Goal: Communication & Community: Answer question/provide support

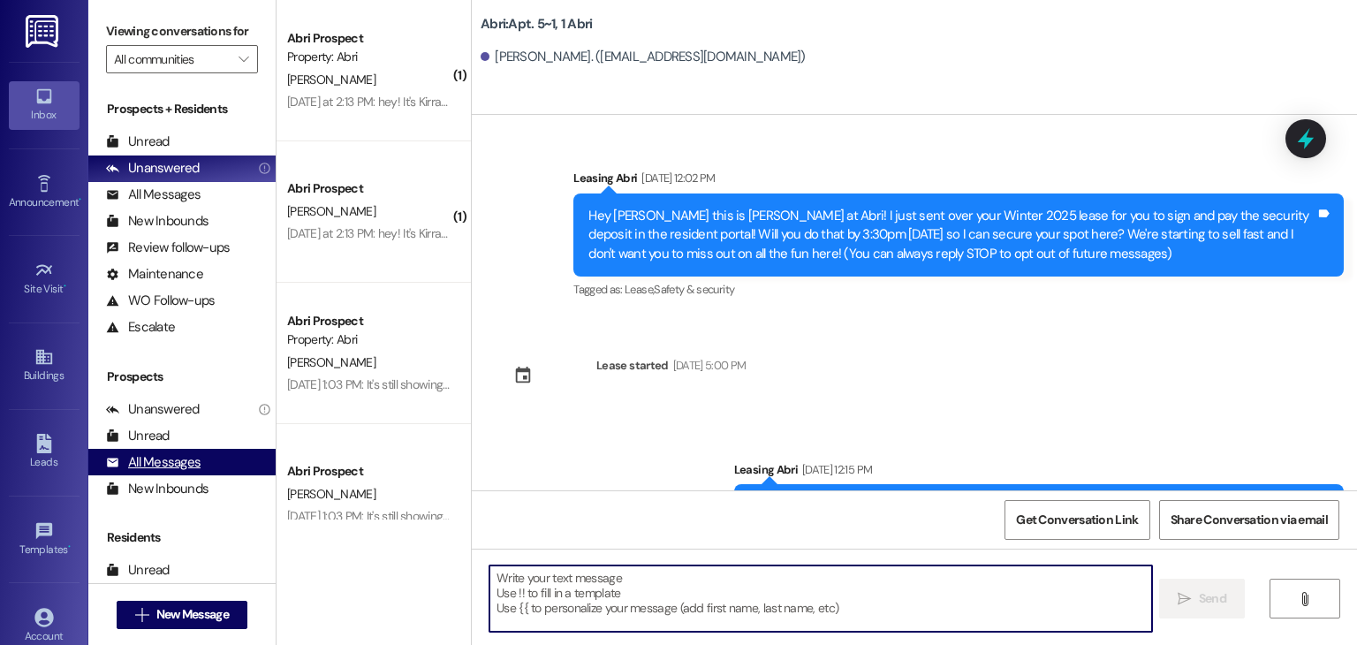
scroll to position [8033, 0]
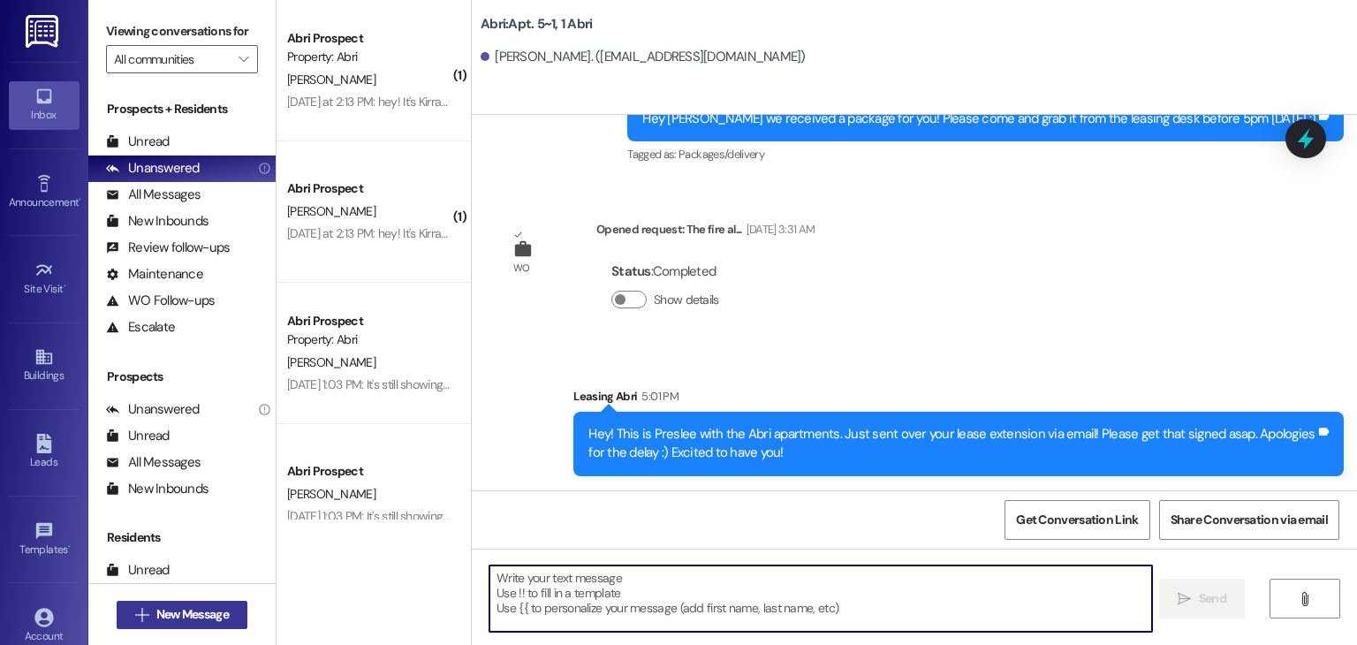
click at [202, 624] on button " New Message" at bounding box center [182, 615] width 131 height 28
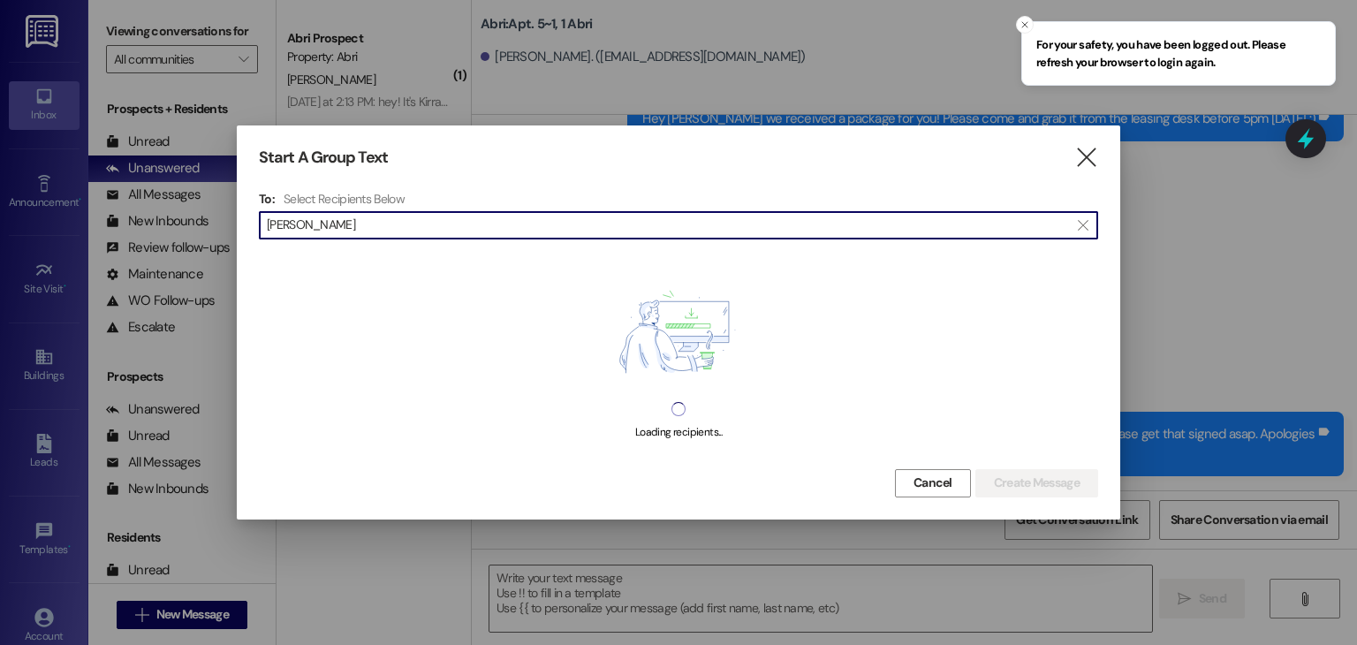
type input "[PERSON_NAME]"
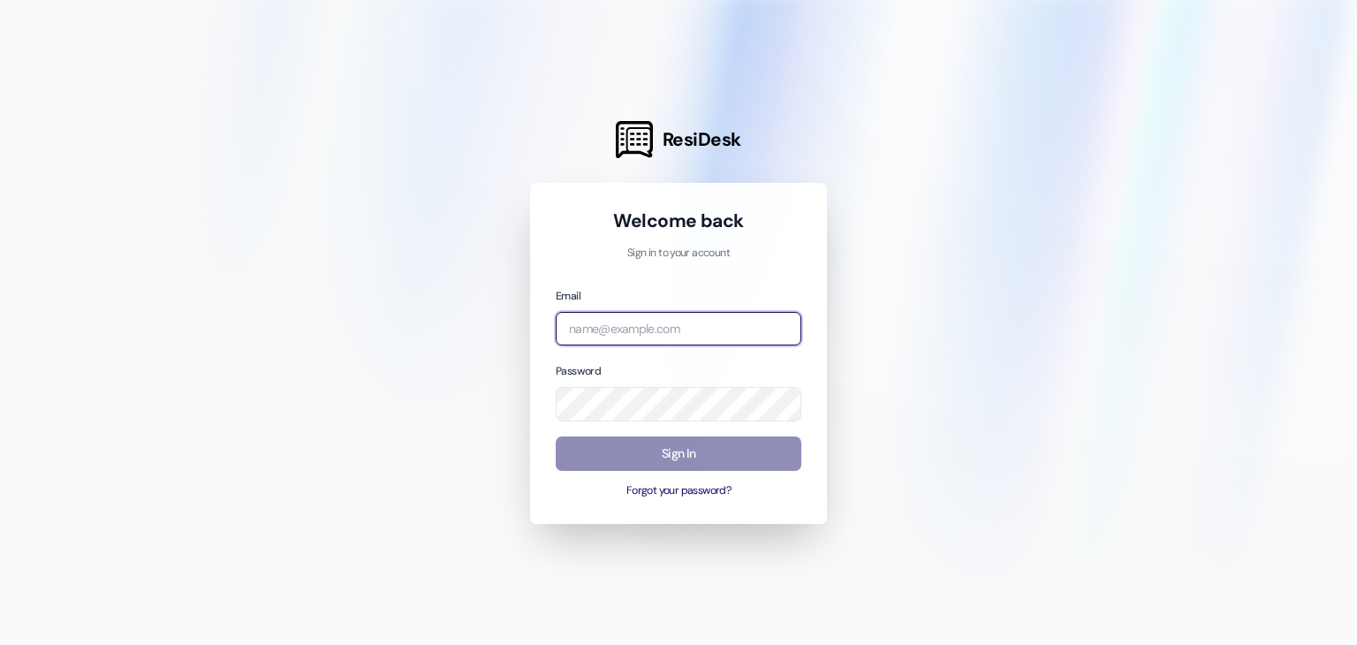
type input "[EMAIL_ADDRESS][DOMAIN_NAME]"
click at [623, 458] on button "Sign In" at bounding box center [679, 453] width 246 height 34
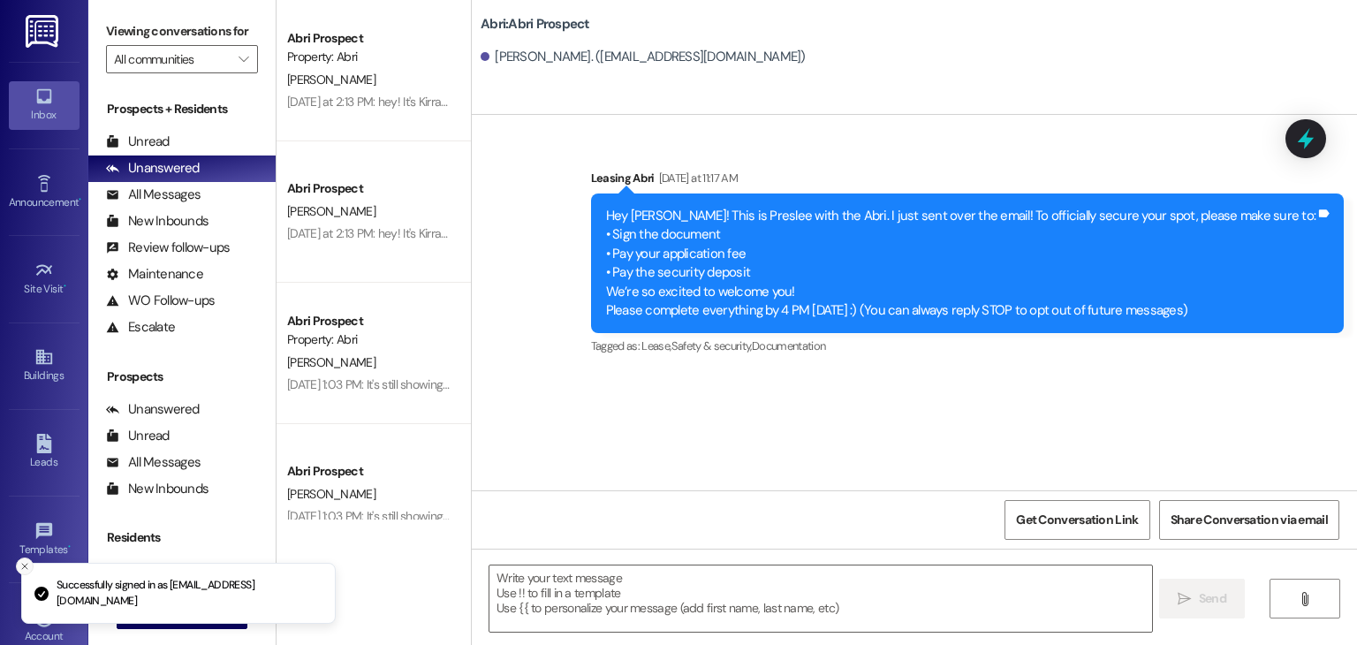
click at [29, 565] on icon "Close toast" at bounding box center [24, 566] width 11 height 11
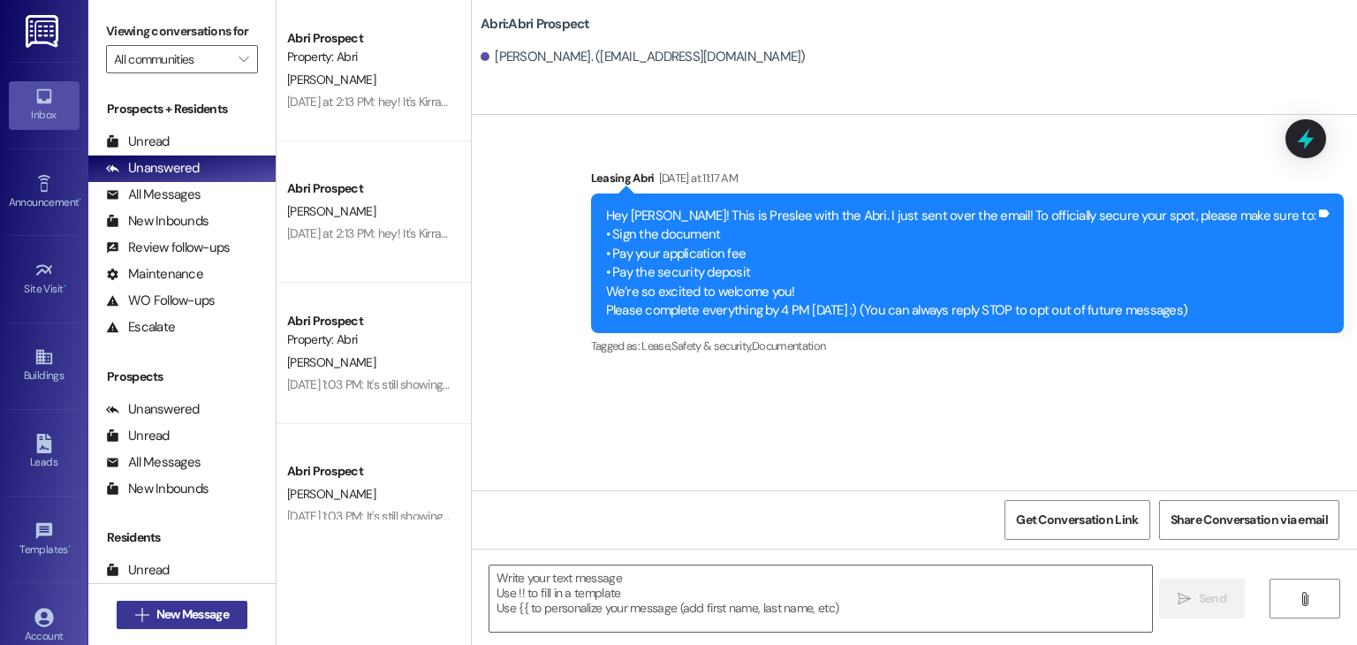
click at [173, 605] on span "New Message" at bounding box center [192, 614] width 72 height 19
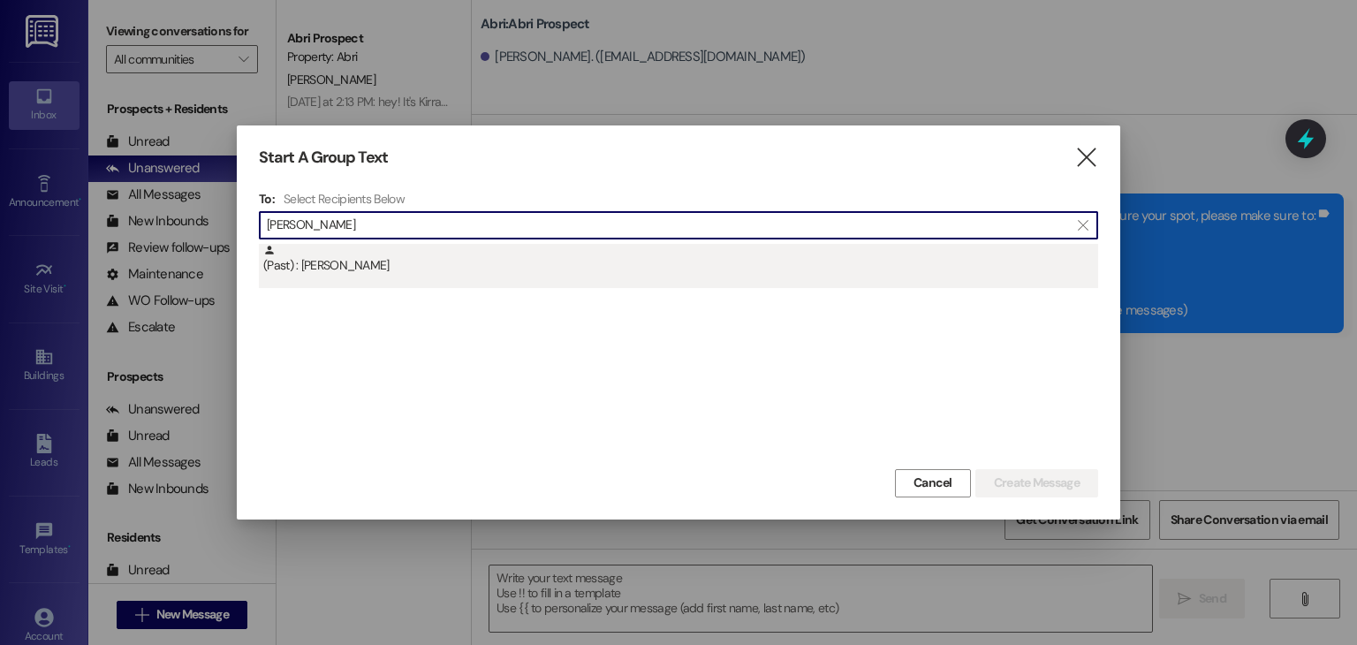
type input "ella nay"
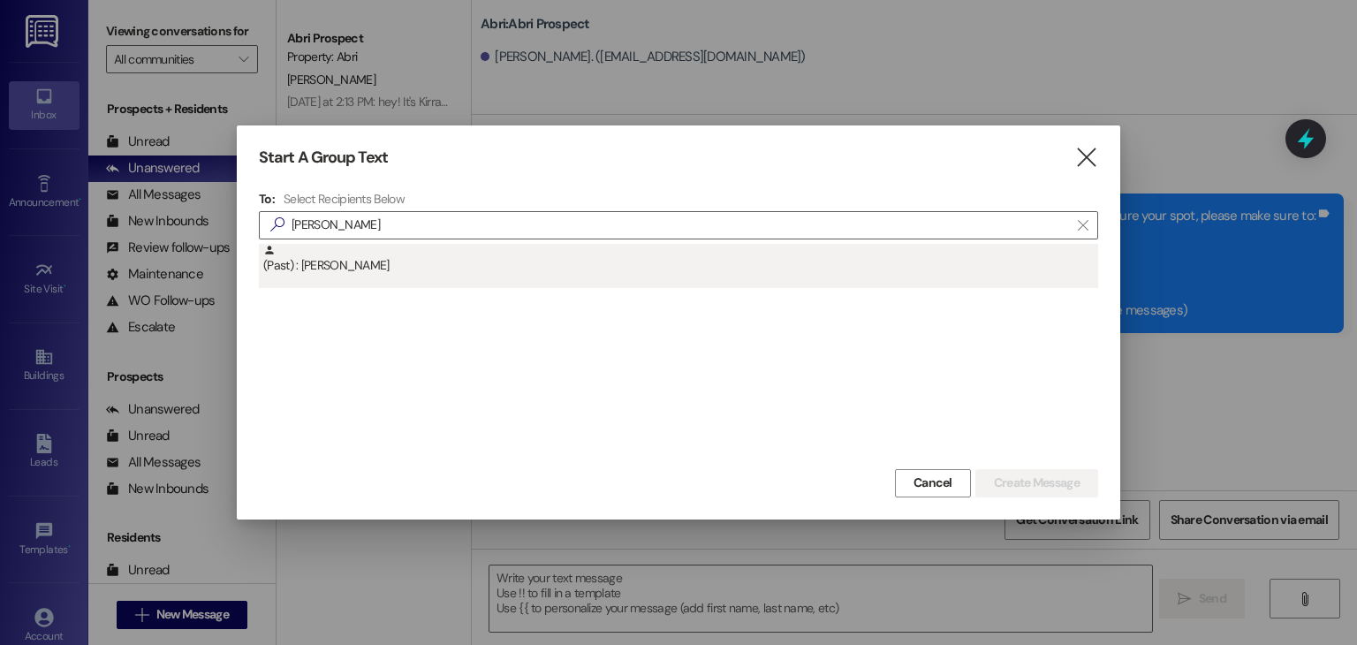
click at [380, 278] on div "(Past) : Ella Naylor" at bounding box center [678, 266] width 839 height 44
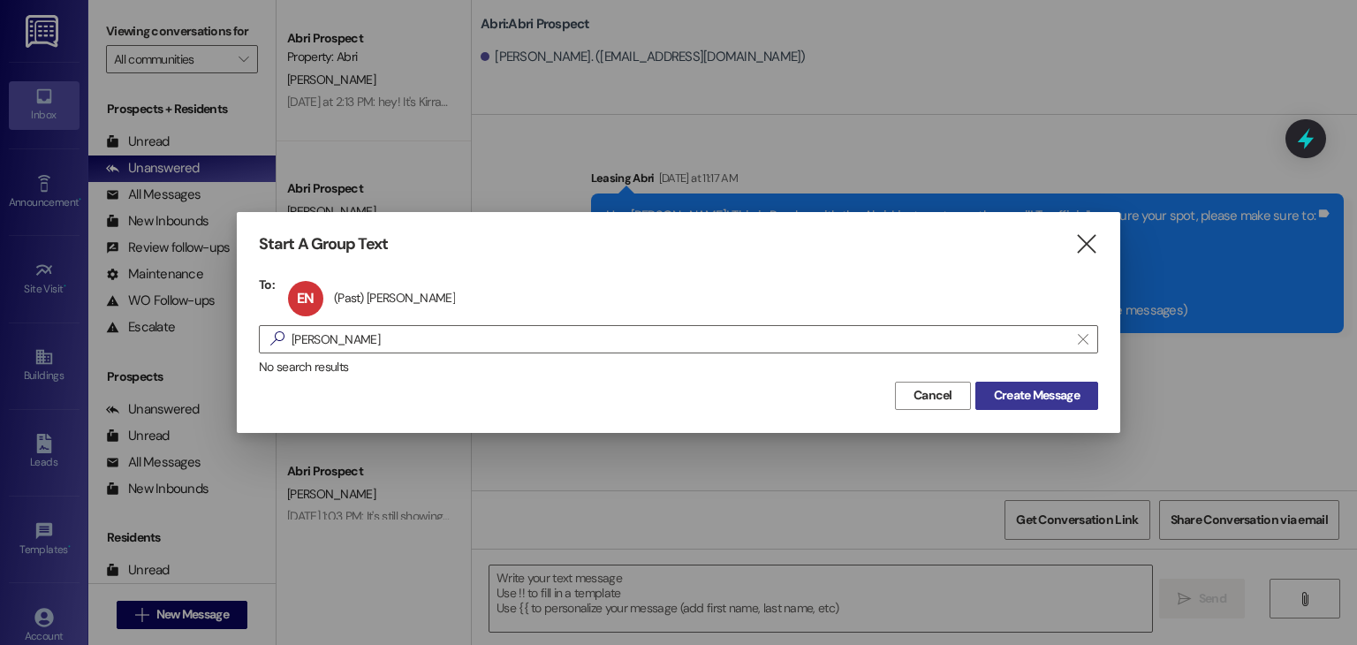
click at [1022, 407] on button "Create Message" at bounding box center [1036, 396] width 123 height 28
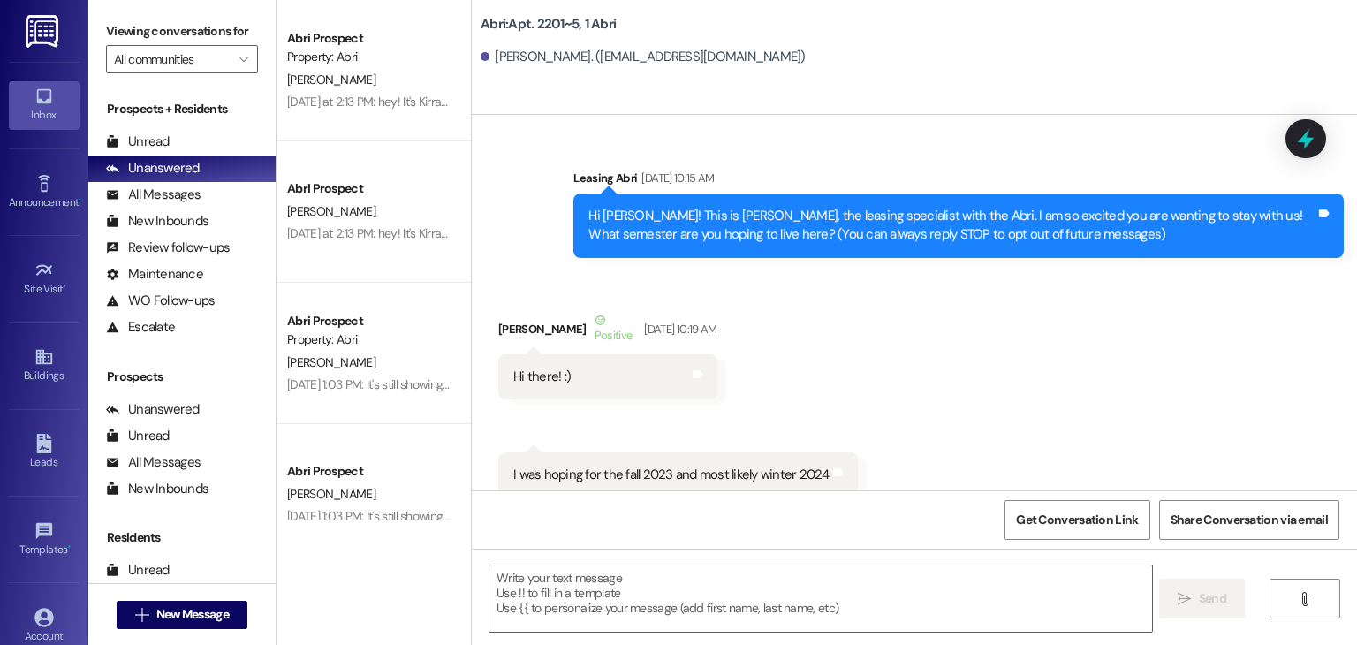
scroll to position [36329, 0]
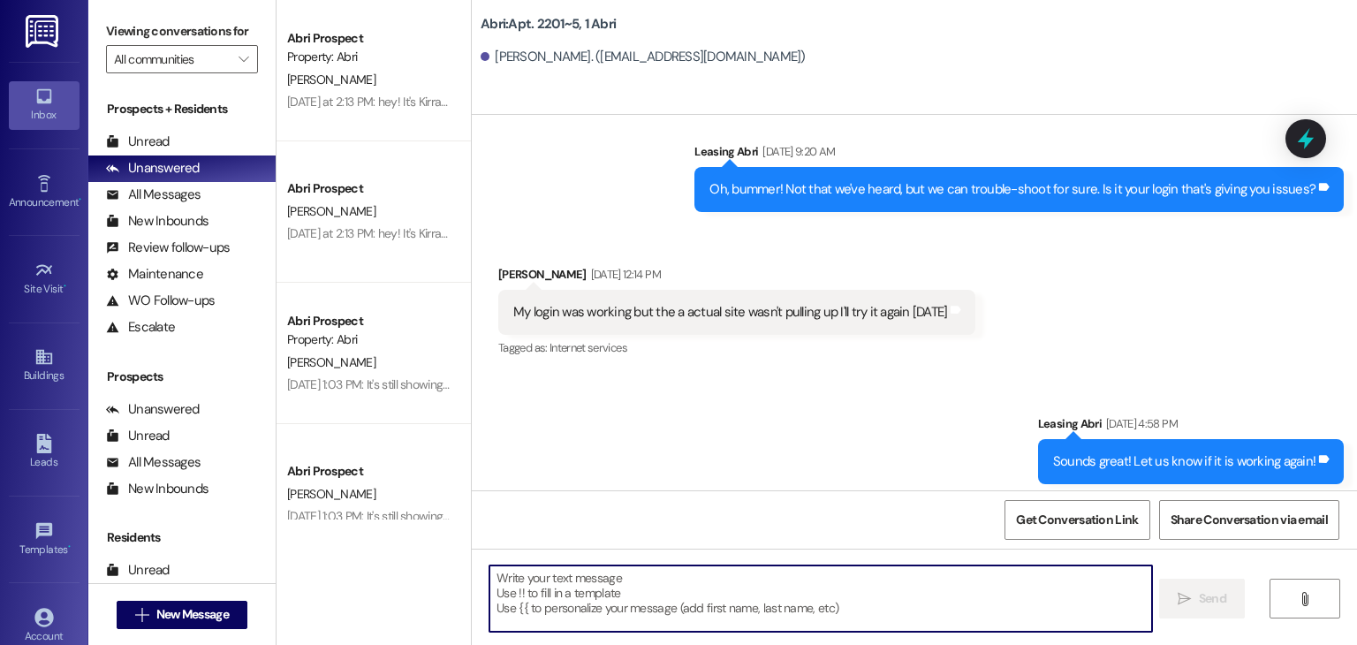
click at [717, 584] on textarea at bounding box center [821, 598] width 662 height 66
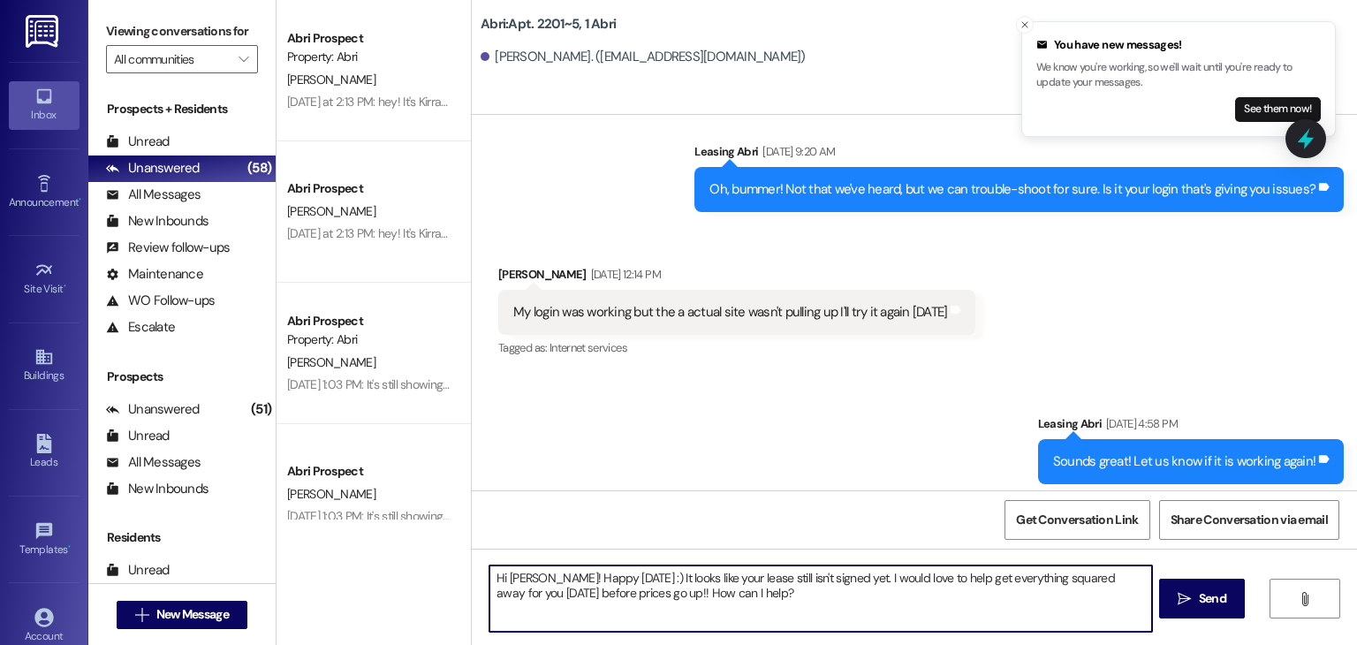
drag, startPoint x: 1090, startPoint y: 580, endPoint x: 1125, endPoint y: 581, distance: 34.5
click at [1125, 581] on textarea "Hi Ella! Happy Wednesday :) It looks like your lease still isn't signed yet. I …" at bounding box center [821, 598] width 662 height 66
type textarea "Hi Ella! Happy Wednesday :) It looks like your lease still isn't signed yet. I …"
click at [717, 595] on textarea "Hi Ella! Happy Wednesday :) It looks like your lease still isn't signed yet. I …" at bounding box center [821, 598] width 662 height 66
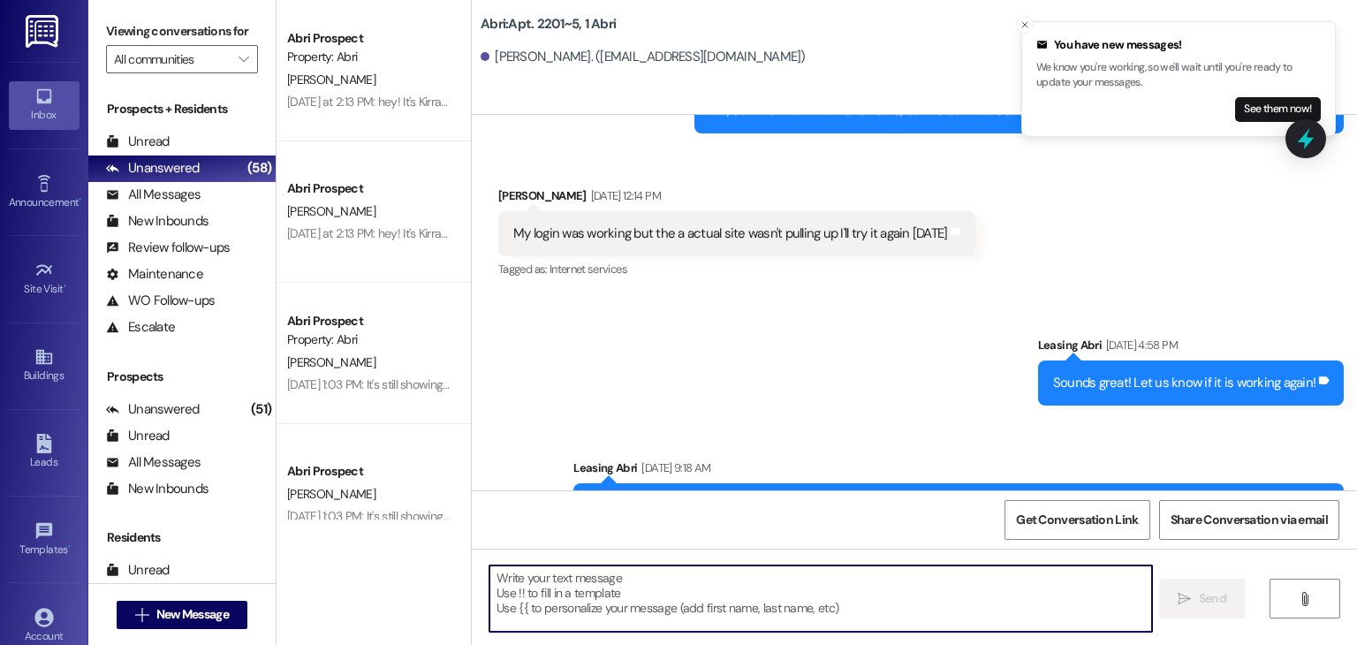
scroll to position [36471, 0]
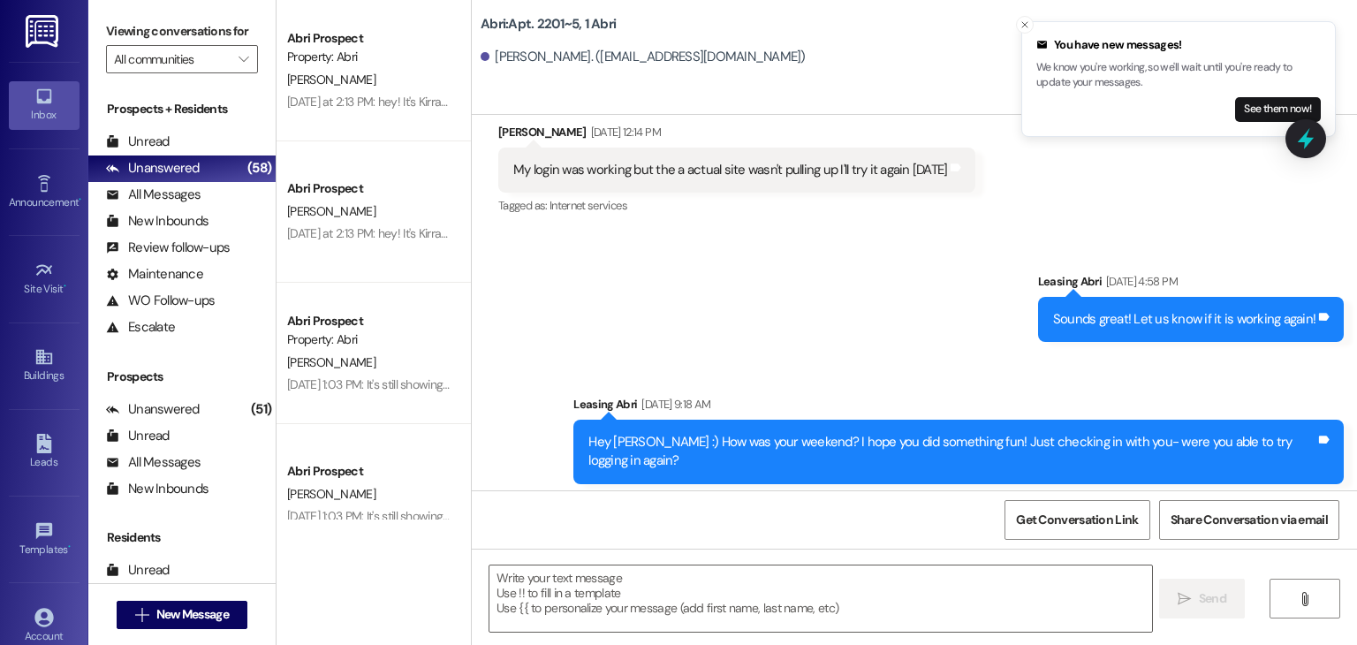
drag, startPoint x: 573, startPoint y: 428, endPoint x: 728, endPoint y: 459, distance: 157.9
click at [728, 562] on div "Hi Ella! Happy Wednesday :) It looks like your lease still isn't signed yet. I …" at bounding box center [958, 594] width 770 height 65
click at [746, 575] on div "Hi Ella! Happy Wednesday :) It looks like your lease still isn't signed yet. I …" at bounding box center [951, 594] width 727 height 38
drag, startPoint x: 746, startPoint y: 460, endPoint x: 573, endPoint y: 418, distance: 177.4
click at [573, 562] on div "Hi Ella! Happy Wednesday :) It looks like your lease still isn't signed yet. I …" at bounding box center [958, 594] width 770 height 65
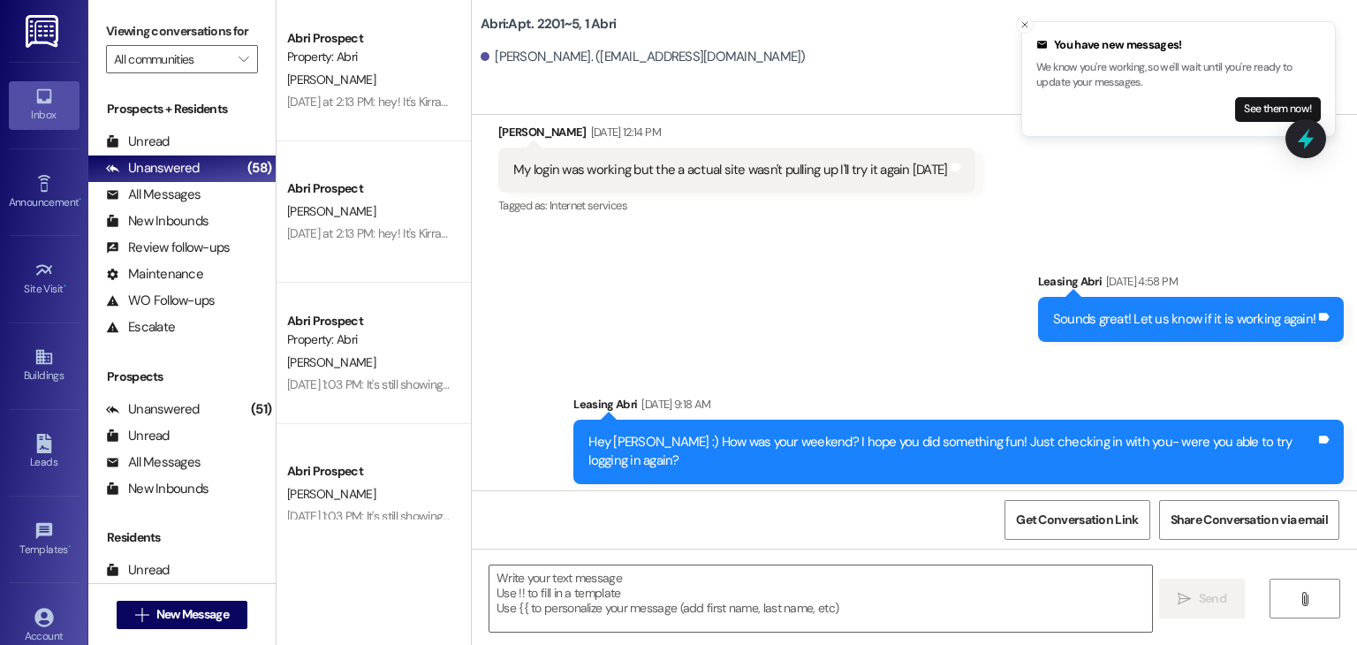
copy div "Hi Ella! Happy Wednesday :) It looks like your lease still isn't signed yet. I …"
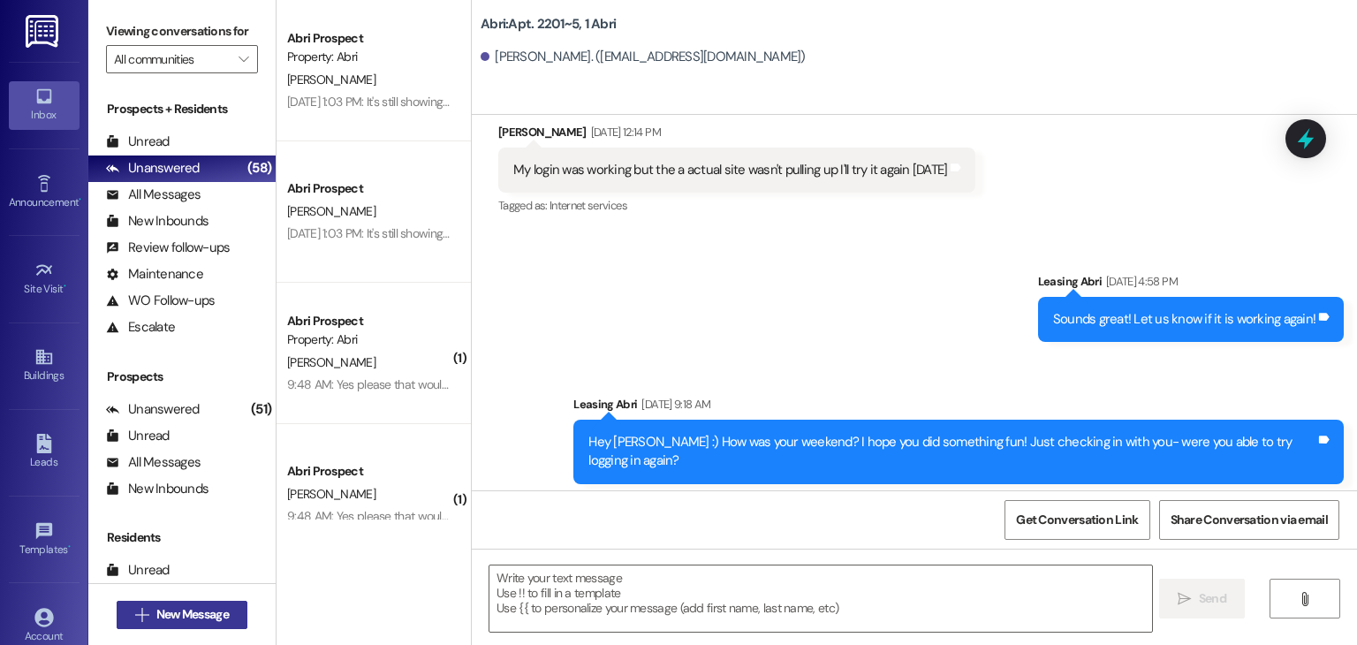
click at [177, 611] on span "New Message" at bounding box center [192, 614] width 72 height 19
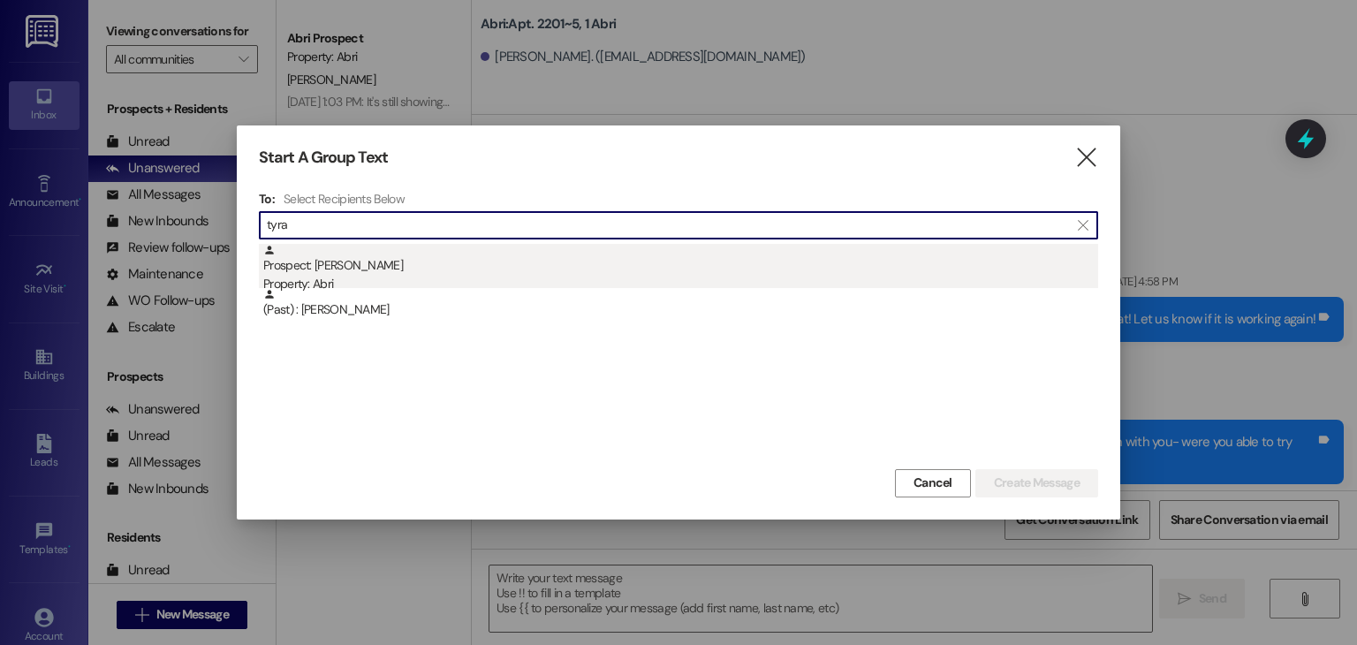
type input "tyra"
click at [375, 280] on div "Property: Abri" at bounding box center [680, 284] width 835 height 19
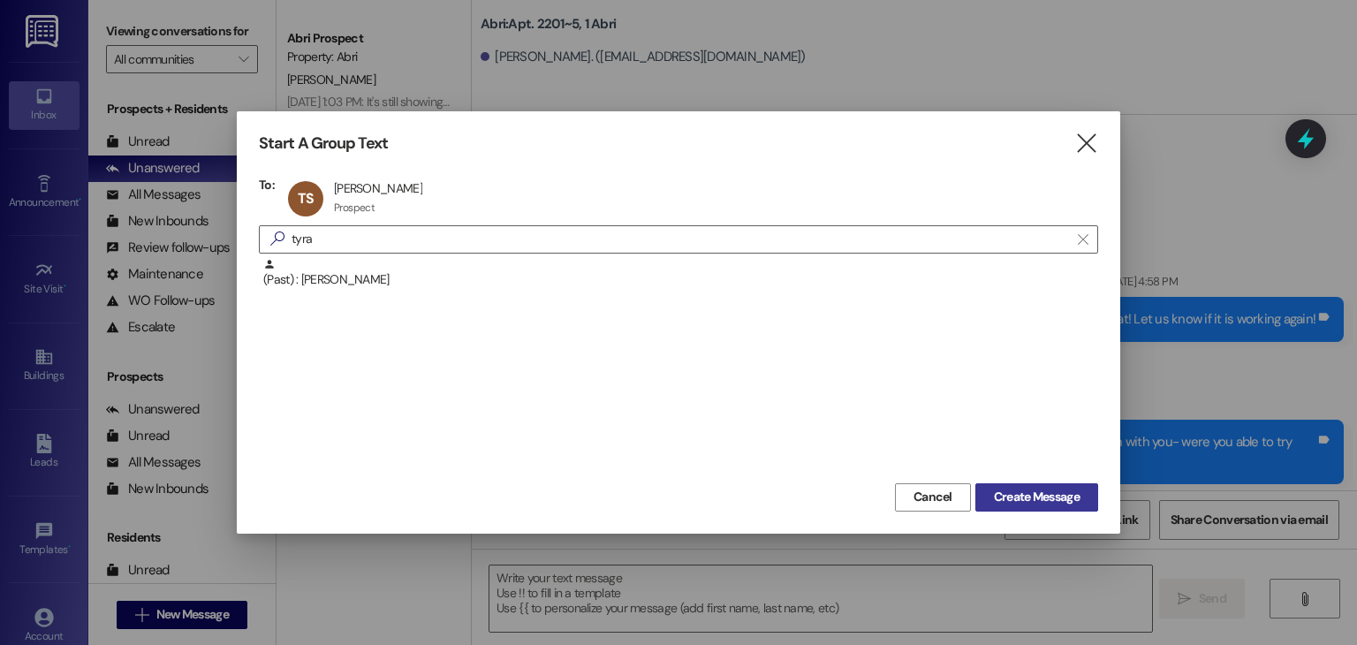
click at [1000, 486] on button "Create Message" at bounding box center [1036, 497] width 123 height 28
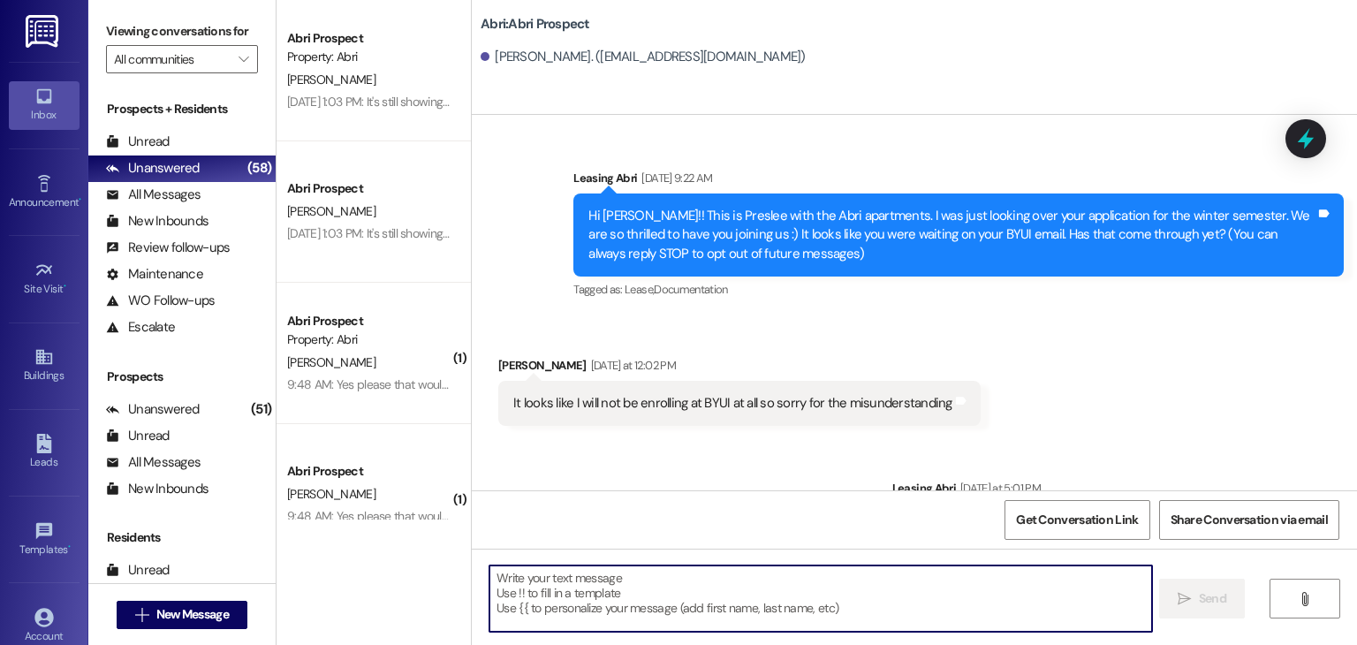
click at [905, 589] on textarea at bounding box center [821, 598] width 662 height 66
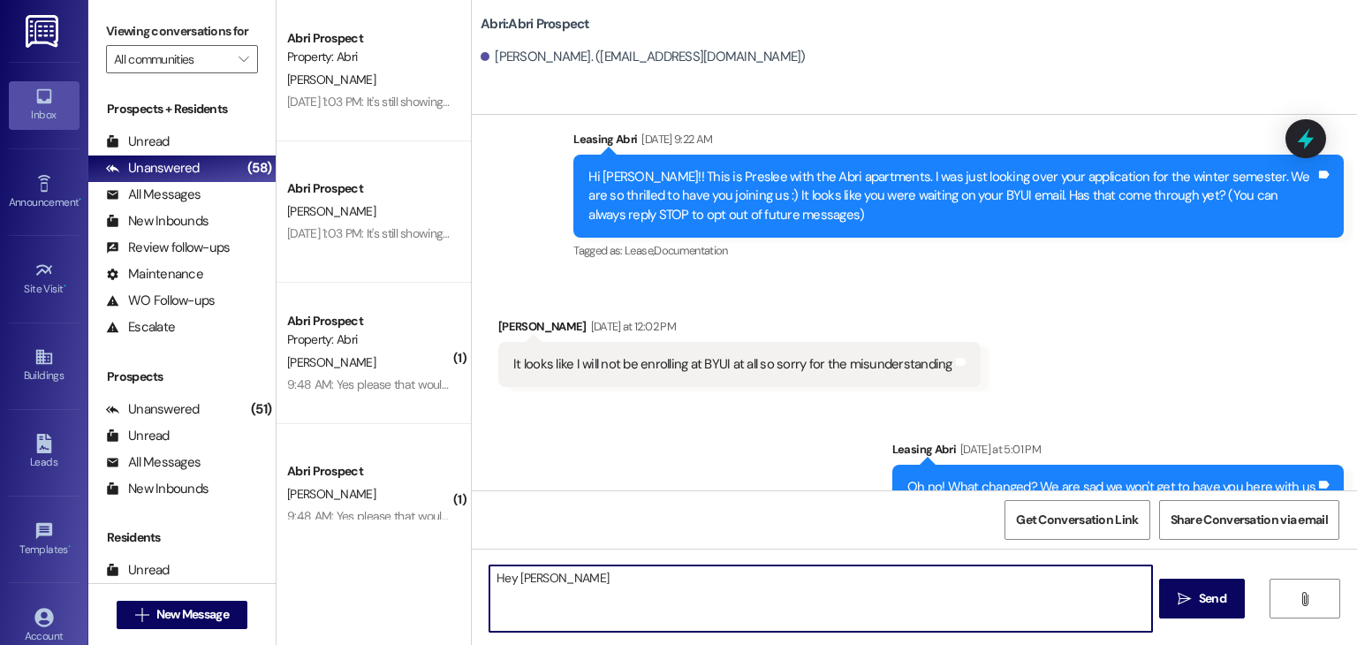
scroll to position [72, 0]
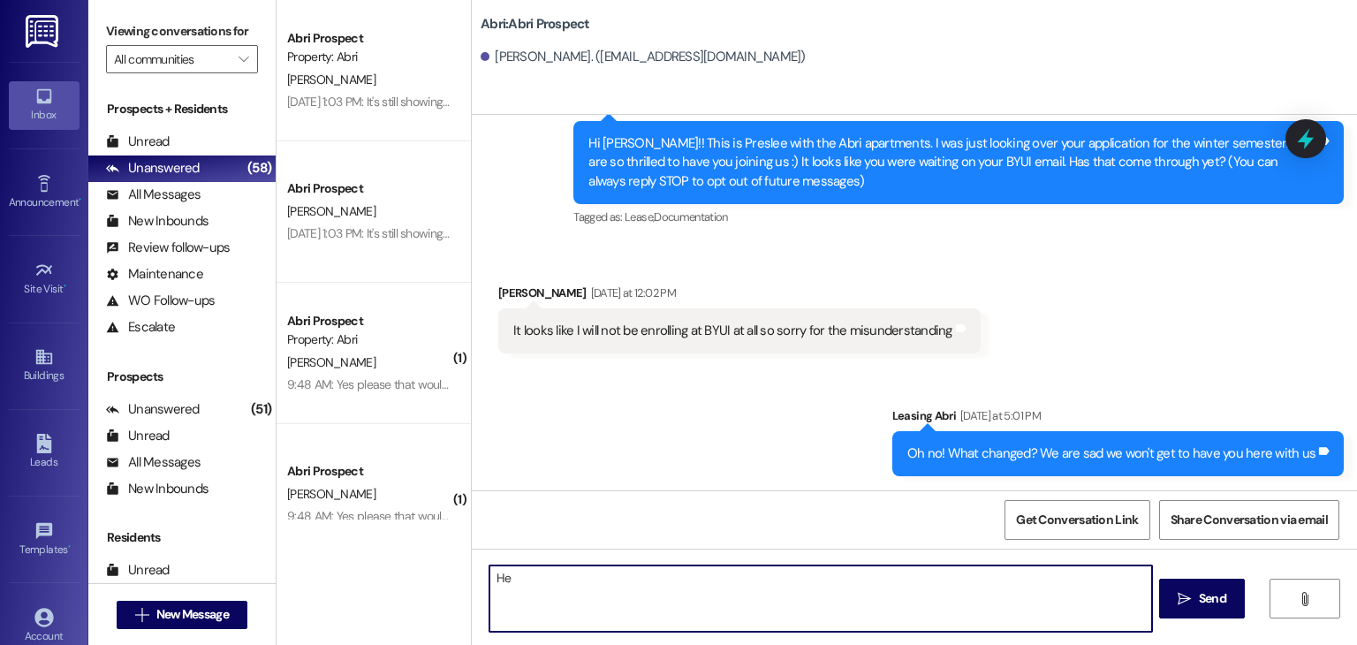
type textarea "H"
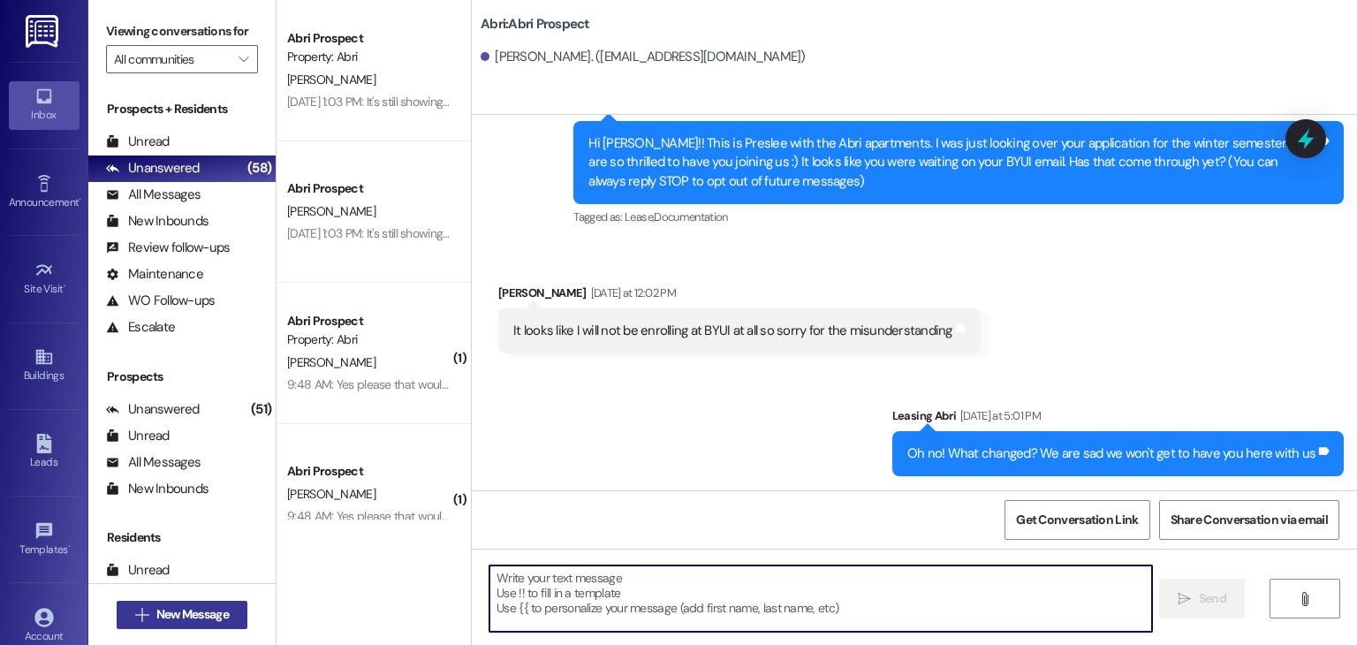
click at [172, 619] on span "New Message" at bounding box center [192, 614] width 72 height 19
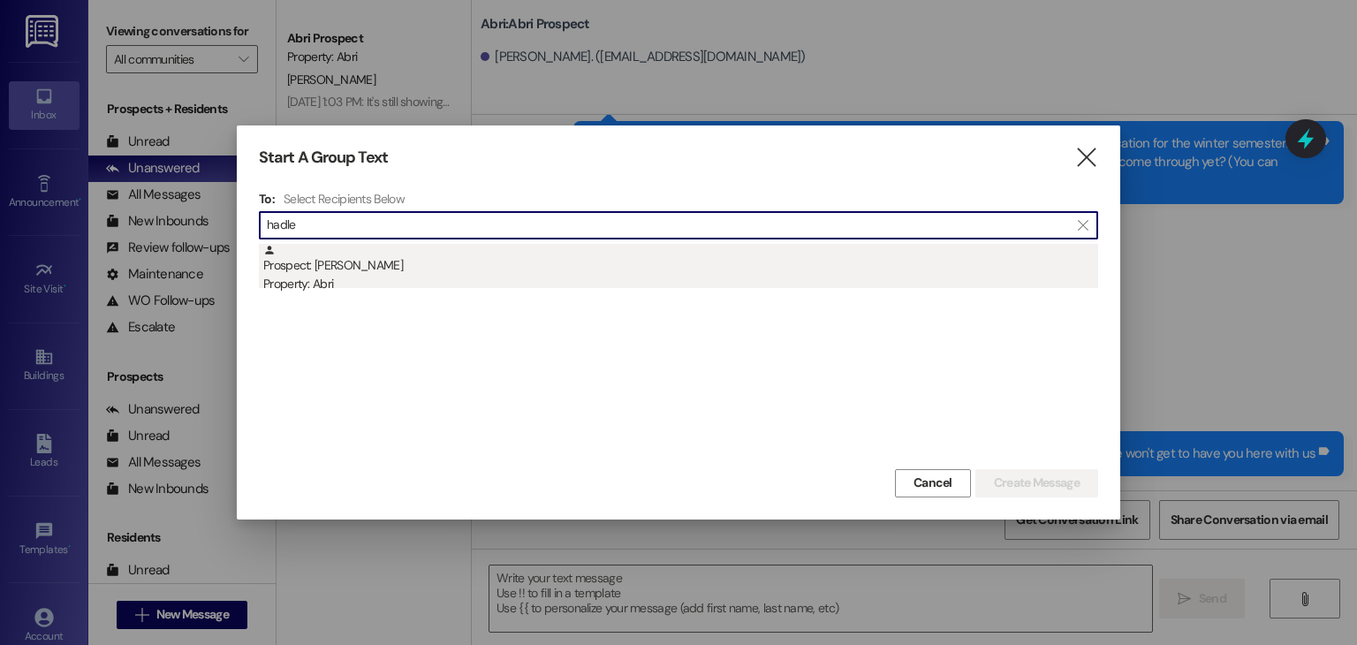
type input "hadle"
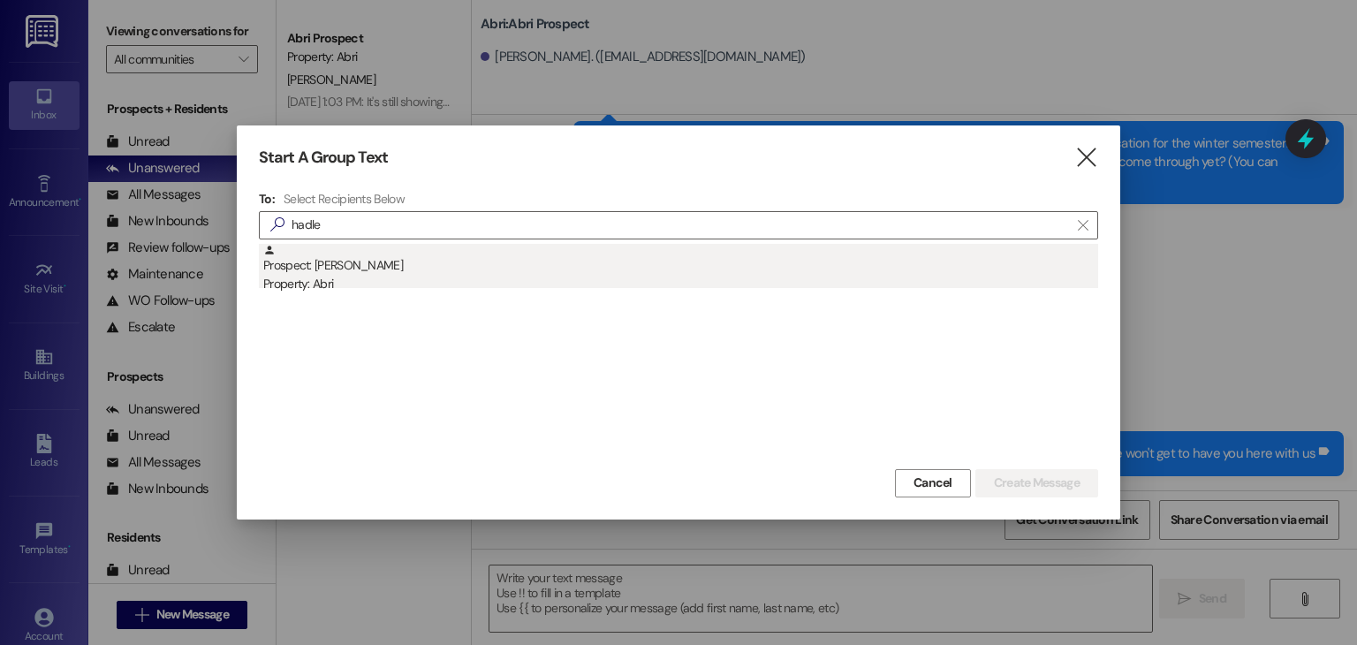
click at [382, 278] on div "Property: Abri" at bounding box center [680, 284] width 835 height 19
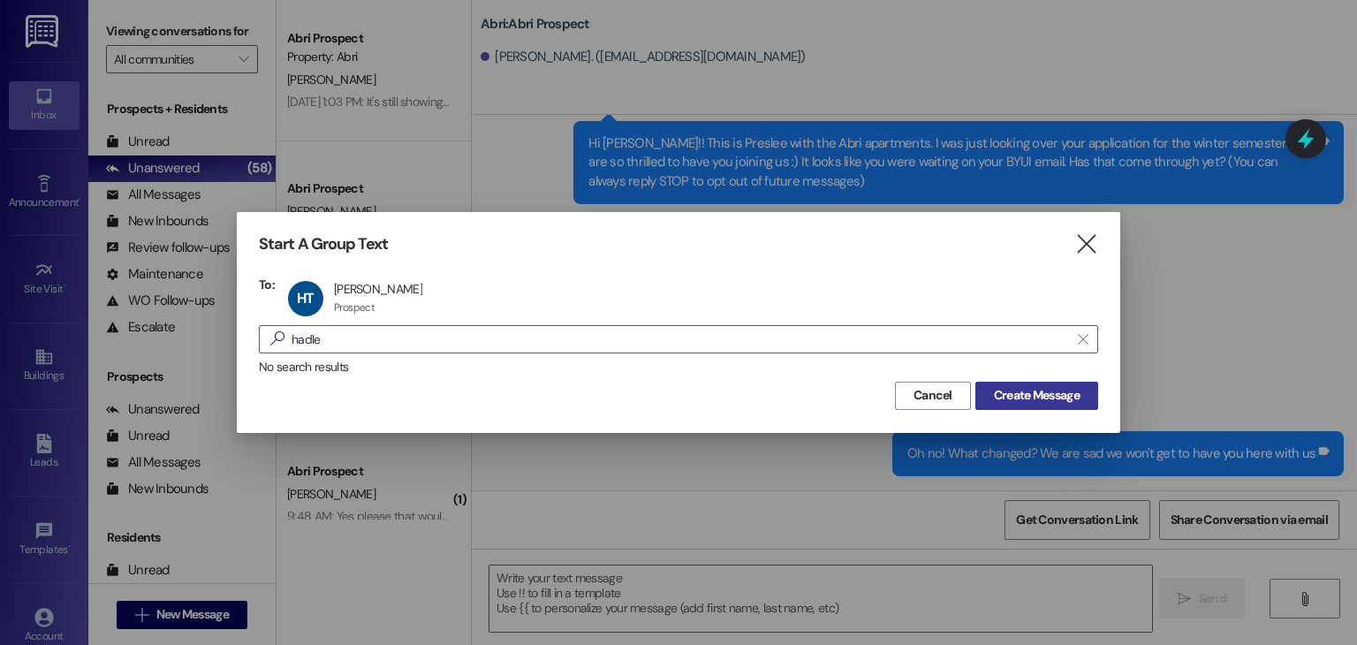
click at [1042, 397] on span "Create Message" at bounding box center [1037, 395] width 86 height 19
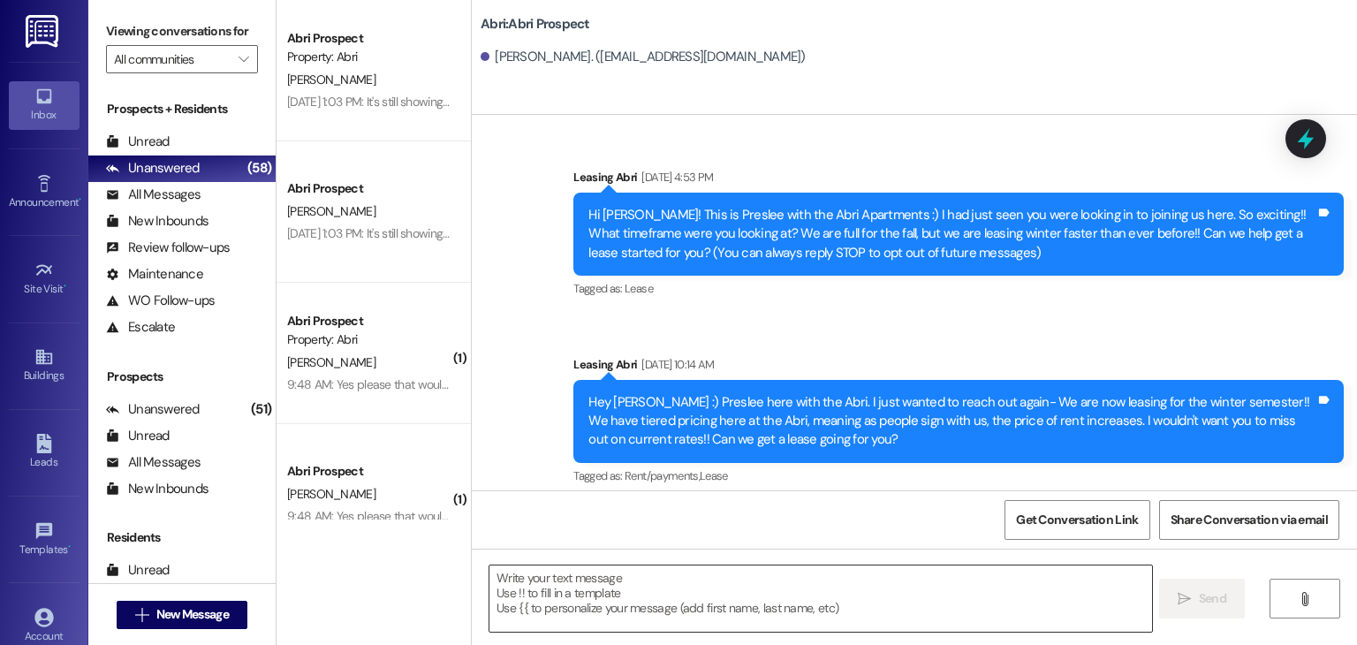
scroll to position [0, 0]
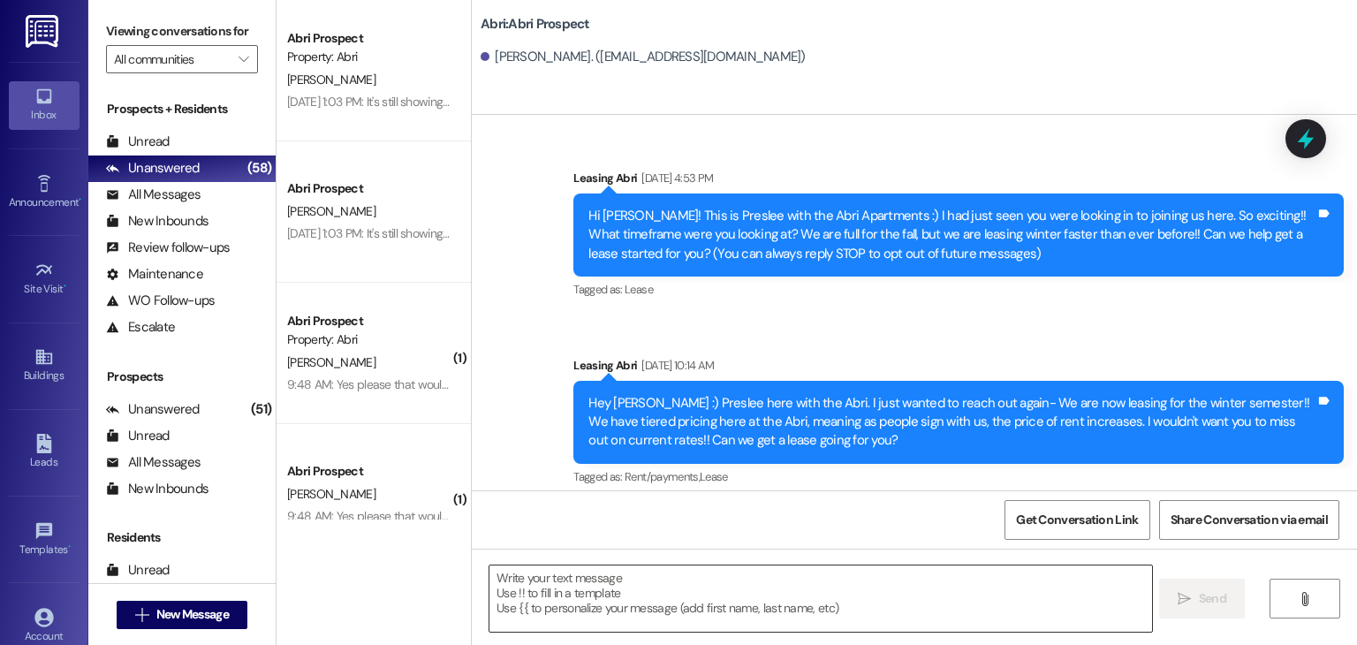
click at [772, 577] on textarea at bounding box center [821, 598] width 662 height 66
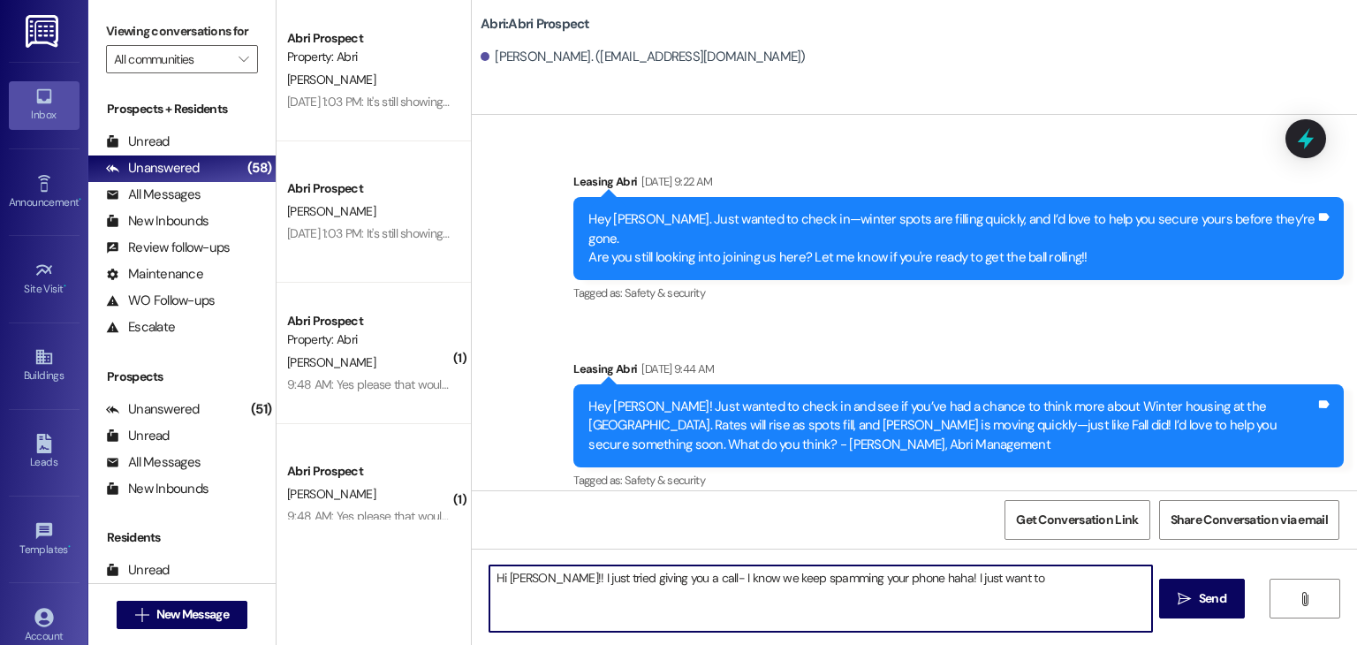
scroll to position [724, 0]
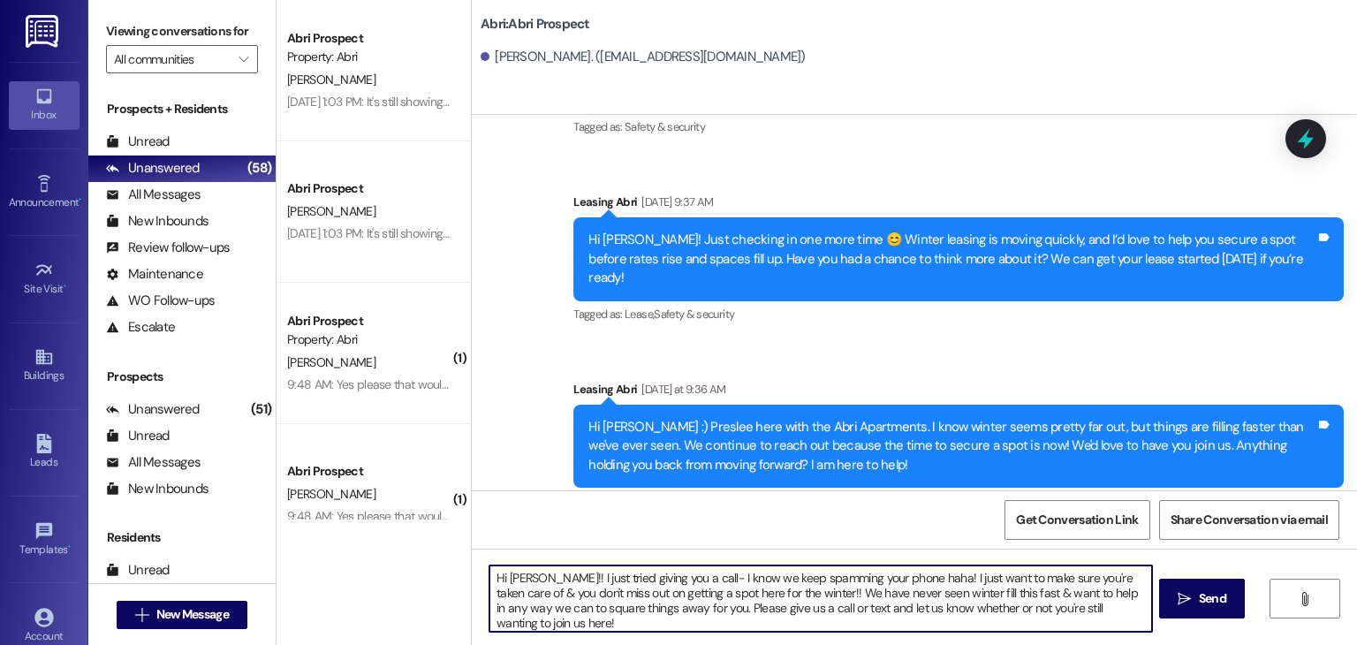
type textarea "Hi Hadlee!! I just tried giving you a call- I know we keep spamming your phone …"
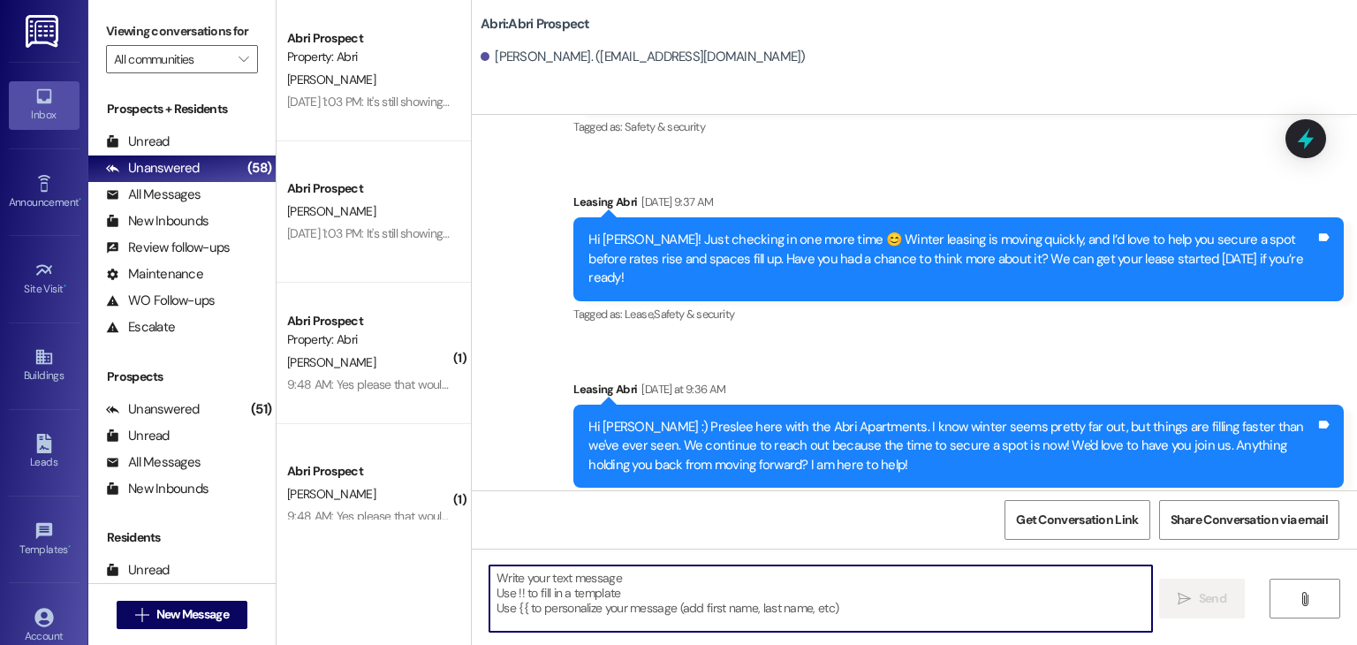
scroll to position [884, 0]
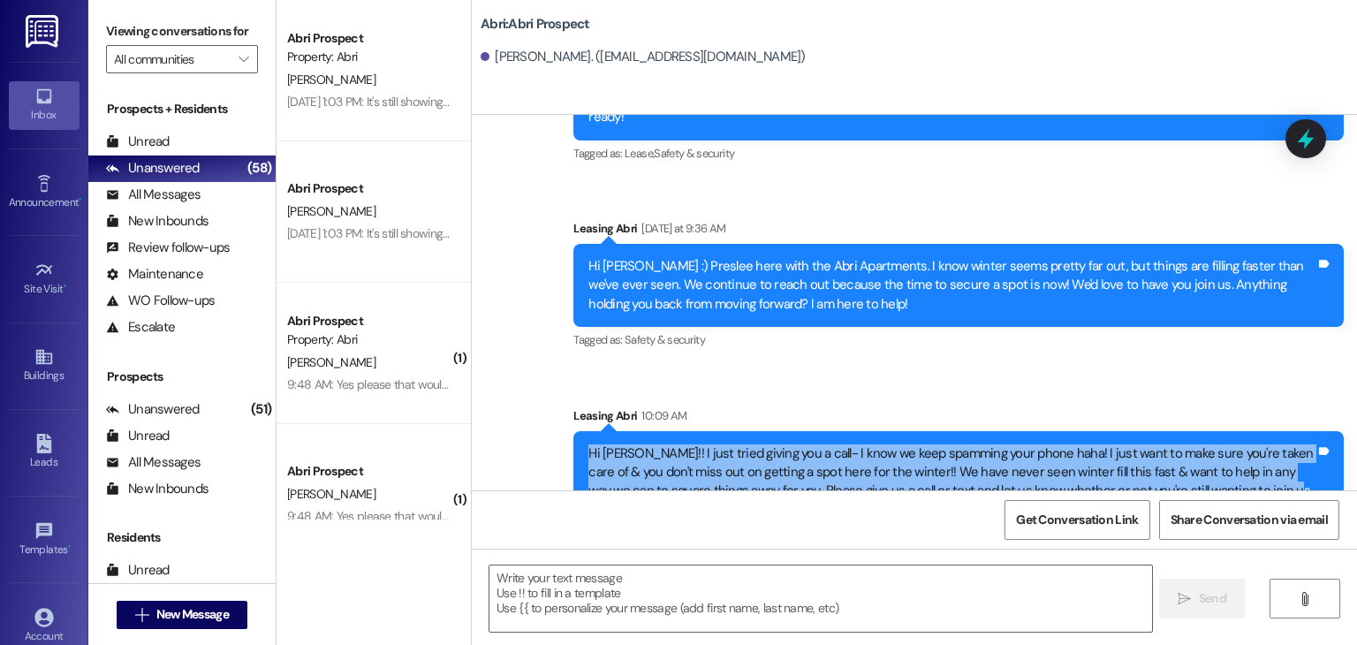
drag, startPoint x: 576, startPoint y: 414, endPoint x: 1250, endPoint y: 457, distance: 675.5
click at [1250, 457] on div "Hi Hadlee!! I just tried giving you a call- I know we keep spamming your phone …" at bounding box center [952, 482] width 731 height 76
copy div "Hi Hadlee!! I just tried giving you a call- I know we keep spamming your phone …"
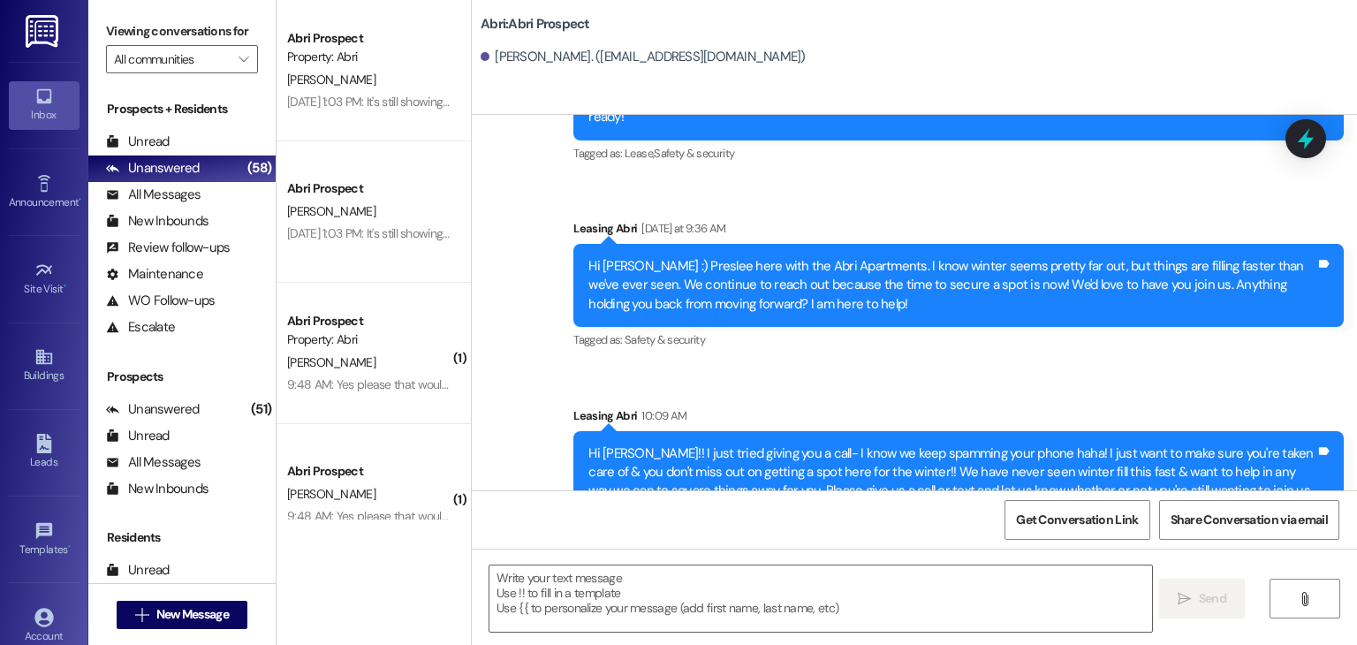
click at [795, 327] on div "Tagged as: Safety & security Click to highlight conversations about Safety & se…" at bounding box center [958, 340] width 770 height 26
